Goal: Task Accomplishment & Management: Manage account settings

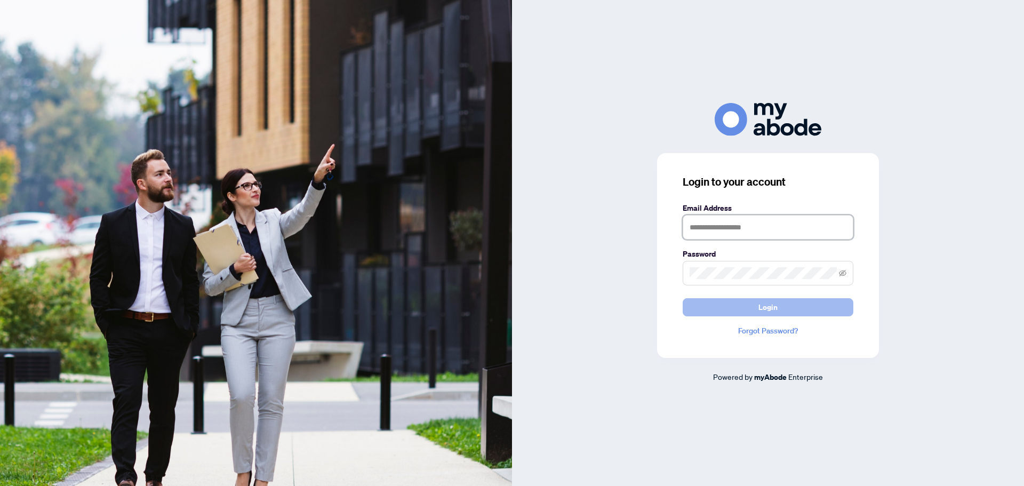
type input "**********"
click at [725, 300] on button "Login" at bounding box center [768, 307] width 171 height 18
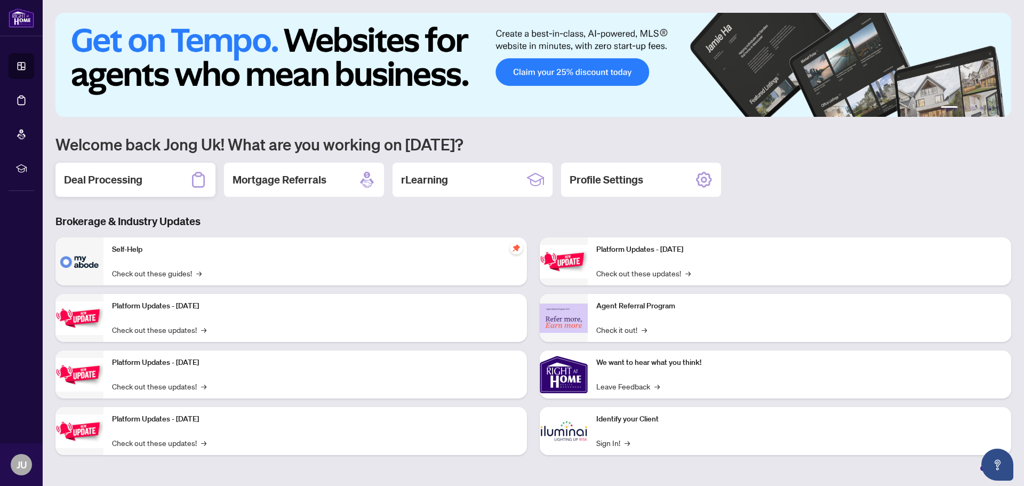
click at [156, 180] on div "Deal Processing" at bounding box center [135, 180] width 160 height 34
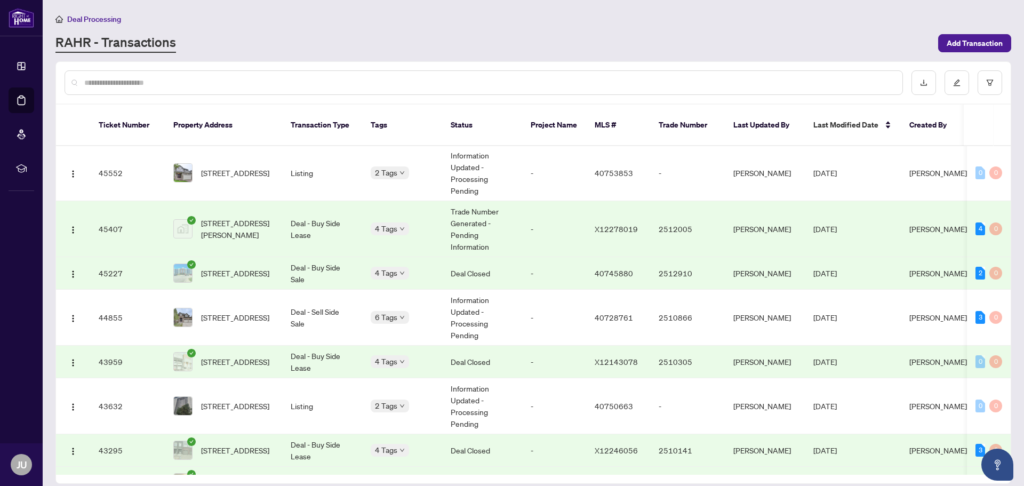
scroll to position [960, 0]
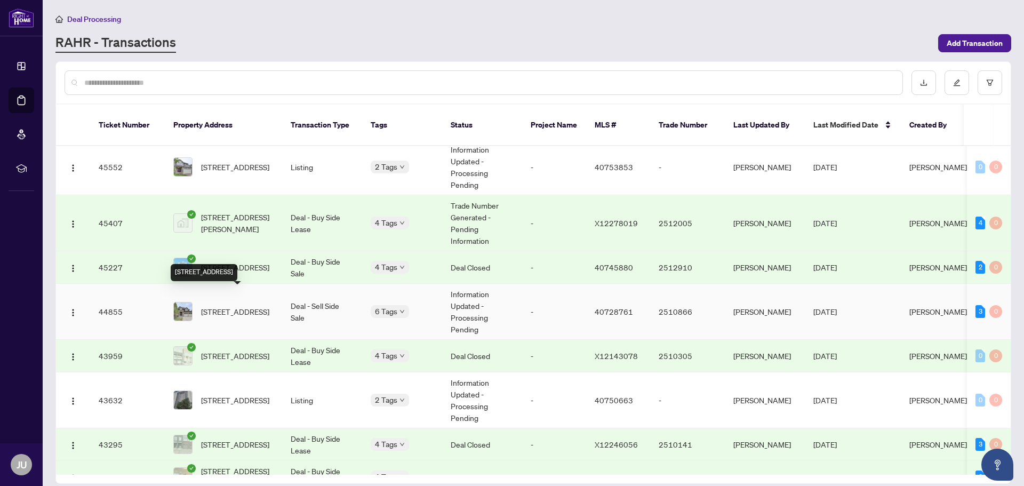
click at [234, 306] on span "[STREET_ADDRESS]" at bounding box center [235, 312] width 68 height 12
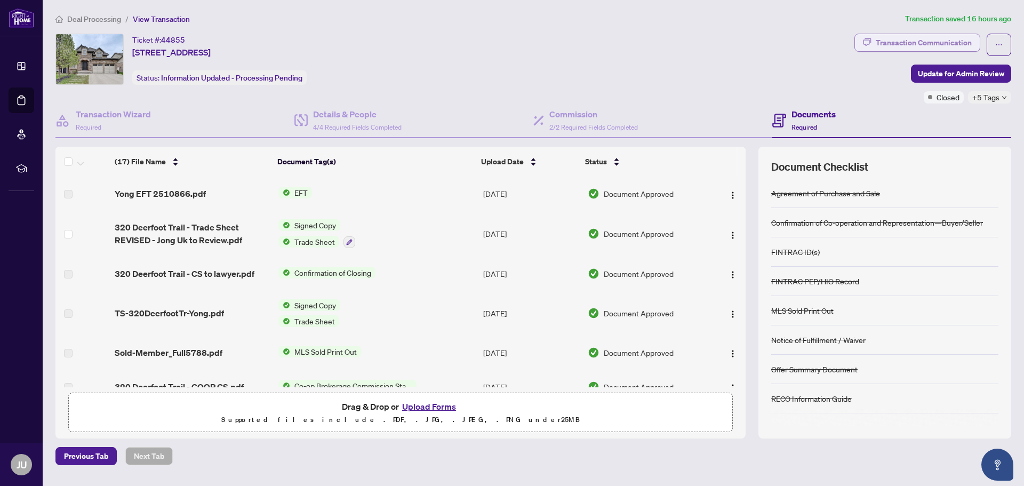
click at [923, 40] on div "Transaction Communication" at bounding box center [924, 42] width 96 height 17
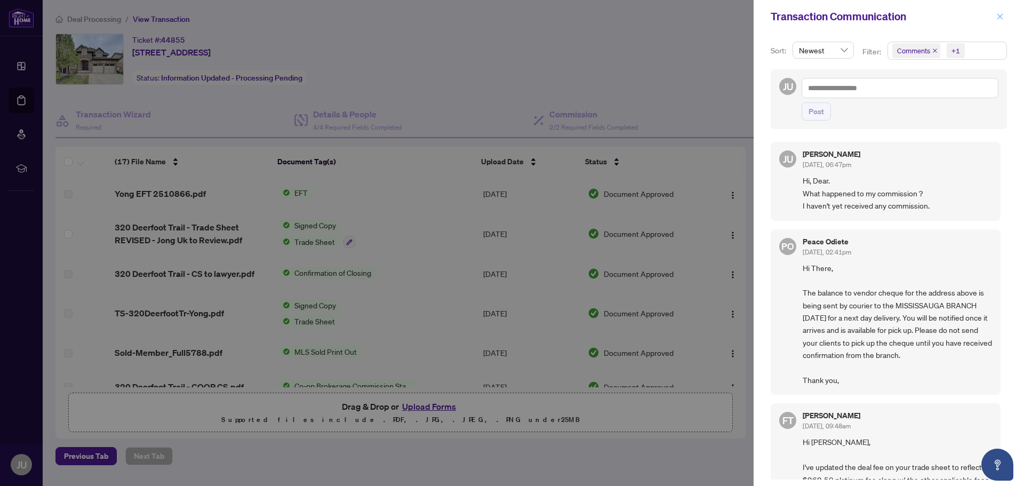
click at [999, 13] on icon "close" at bounding box center [999, 16] width 7 height 7
